Goal: Information Seeking & Learning: Learn about a topic

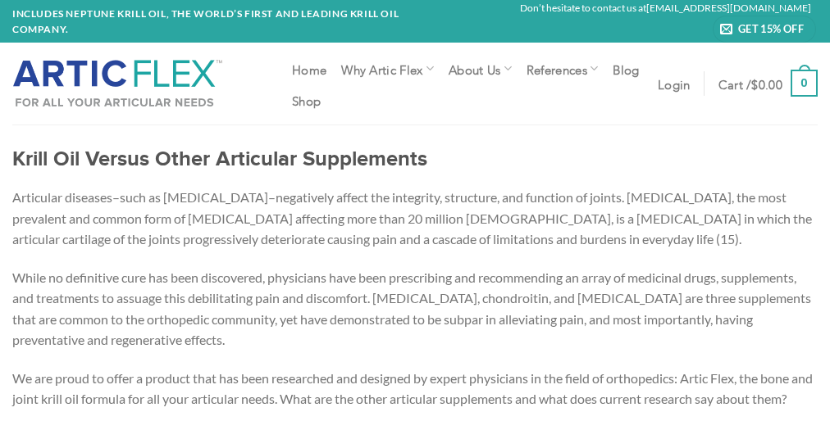
click at [415, 211] on p "Articular diseases–such as [MEDICAL_DATA]–negatively affect the integrity, stru…" at bounding box center [414, 218] width 805 height 63
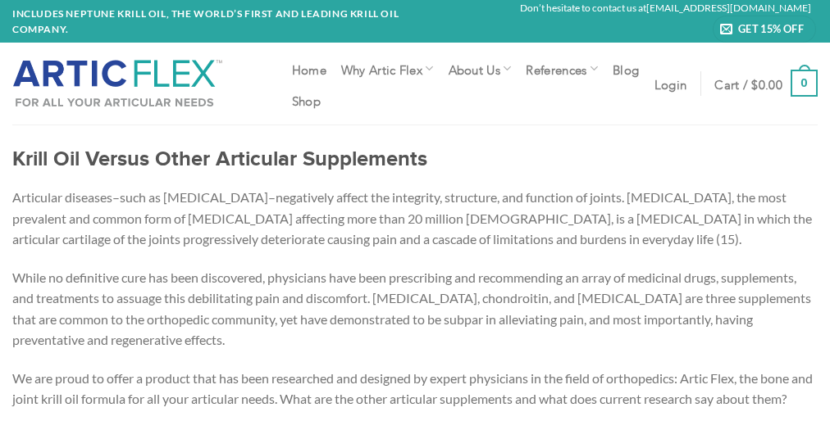
click at [415, 211] on p "Articular diseases–such as [MEDICAL_DATA]–negatively affect the integrity, stru…" at bounding box center [414, 218] width 805 height 63
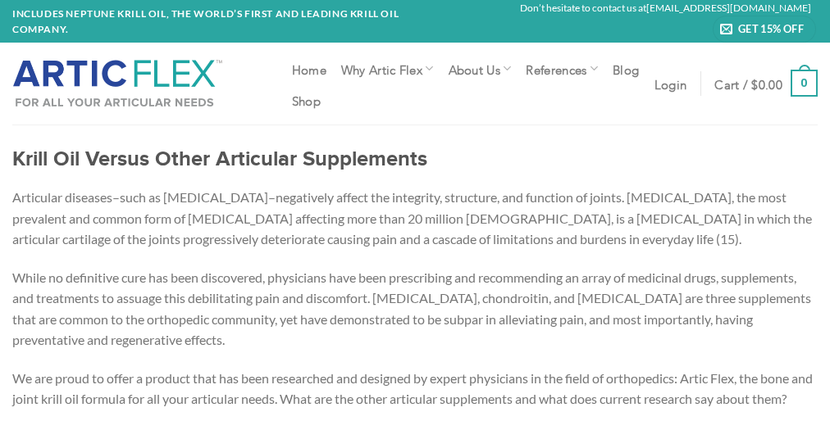
click at [415, 211] on p "Articular diseases–such as [MEDICAL_DATA]–negatively affect the integrity, stru…" at bounding box center [414, 218] width 805 height 63
